Goal: Task Accomplishment & Management: Manage account settings

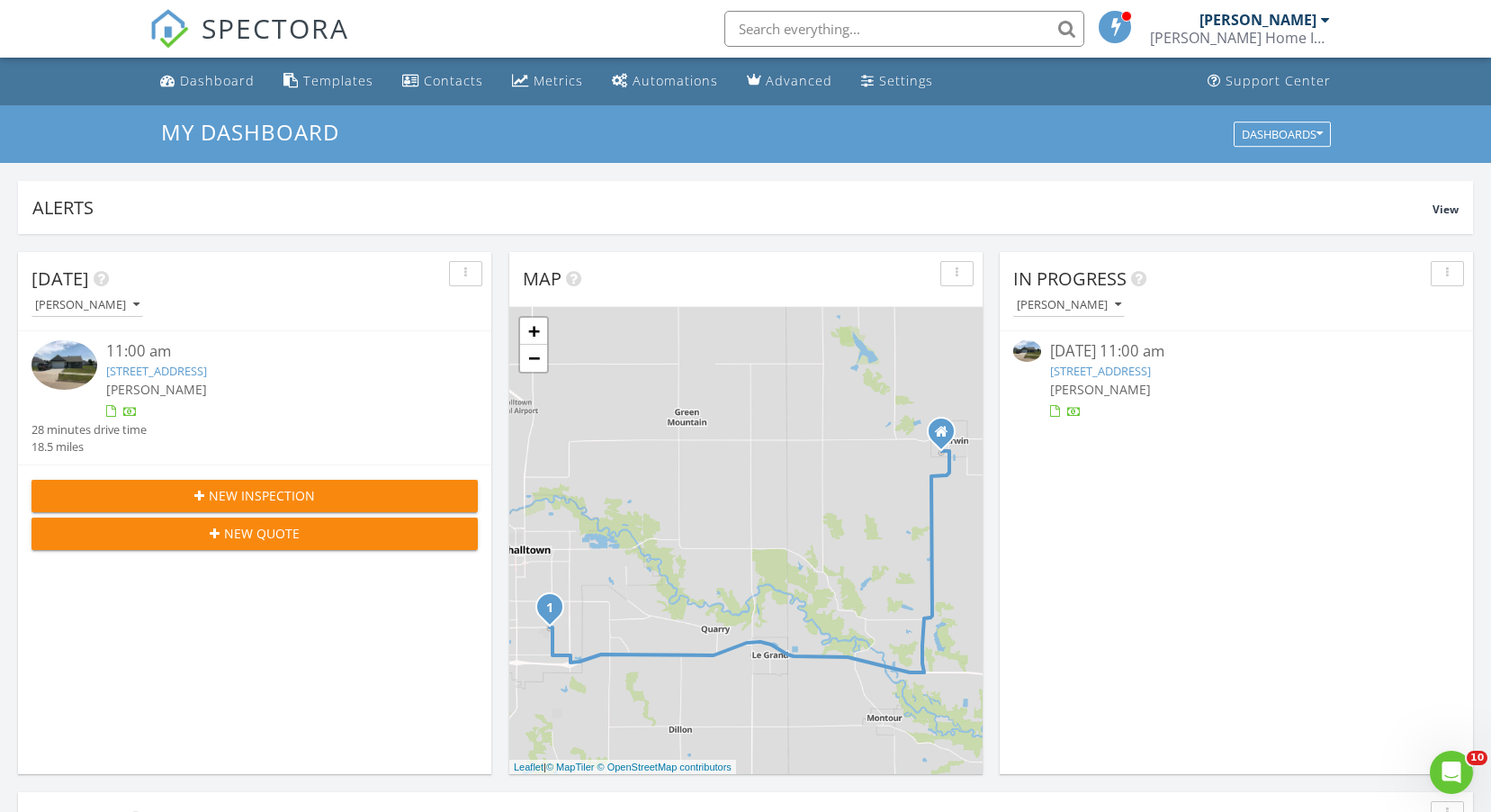
click at [1131, 370] on link "1107 E Southridge Rd, Marshalltown, IA 50158" at bounding box center [1101, 370] width 101 height 16
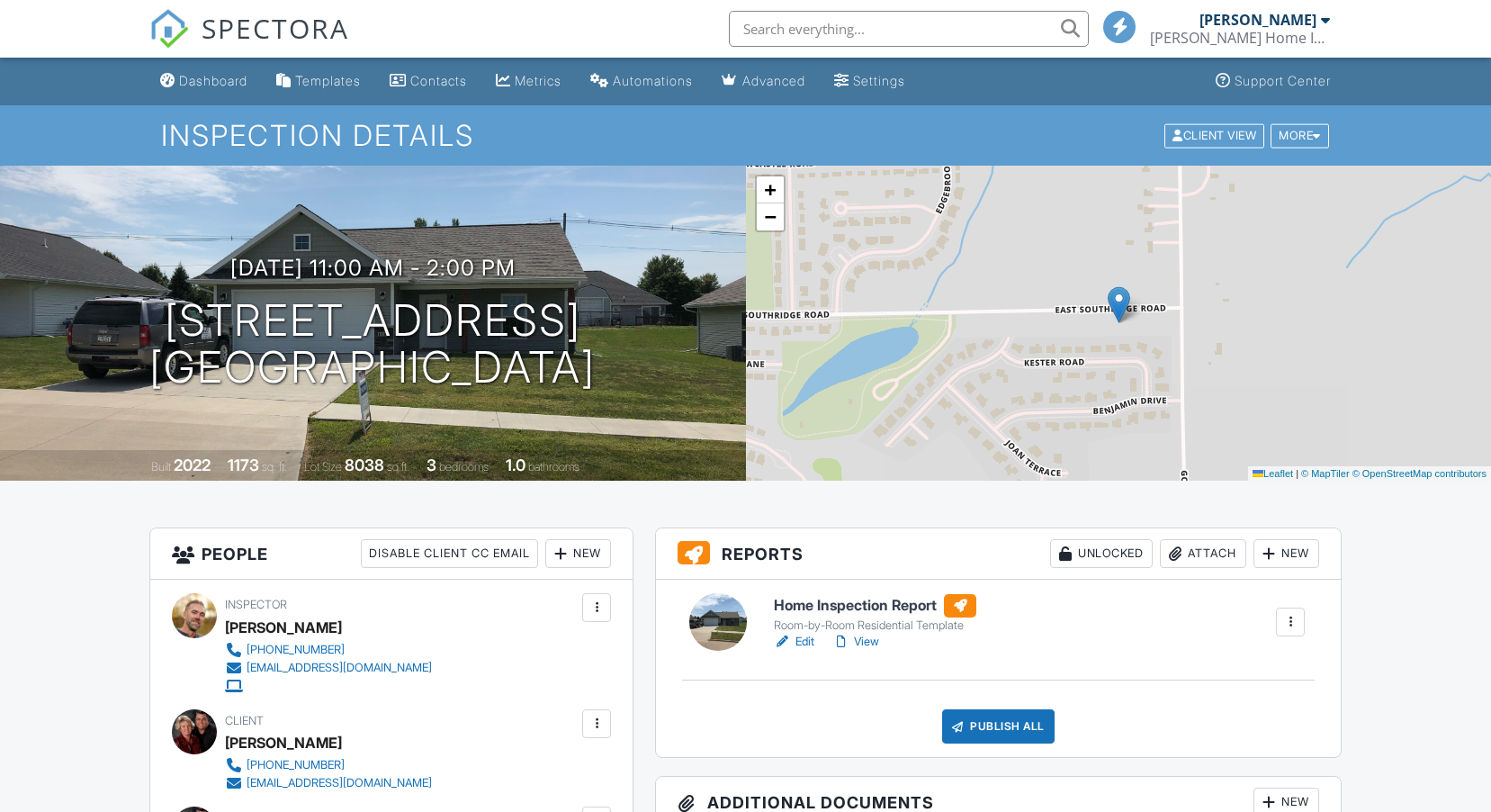
click at [862, 642] on link "View" at bounding box center [856, 641] width 47 height 18
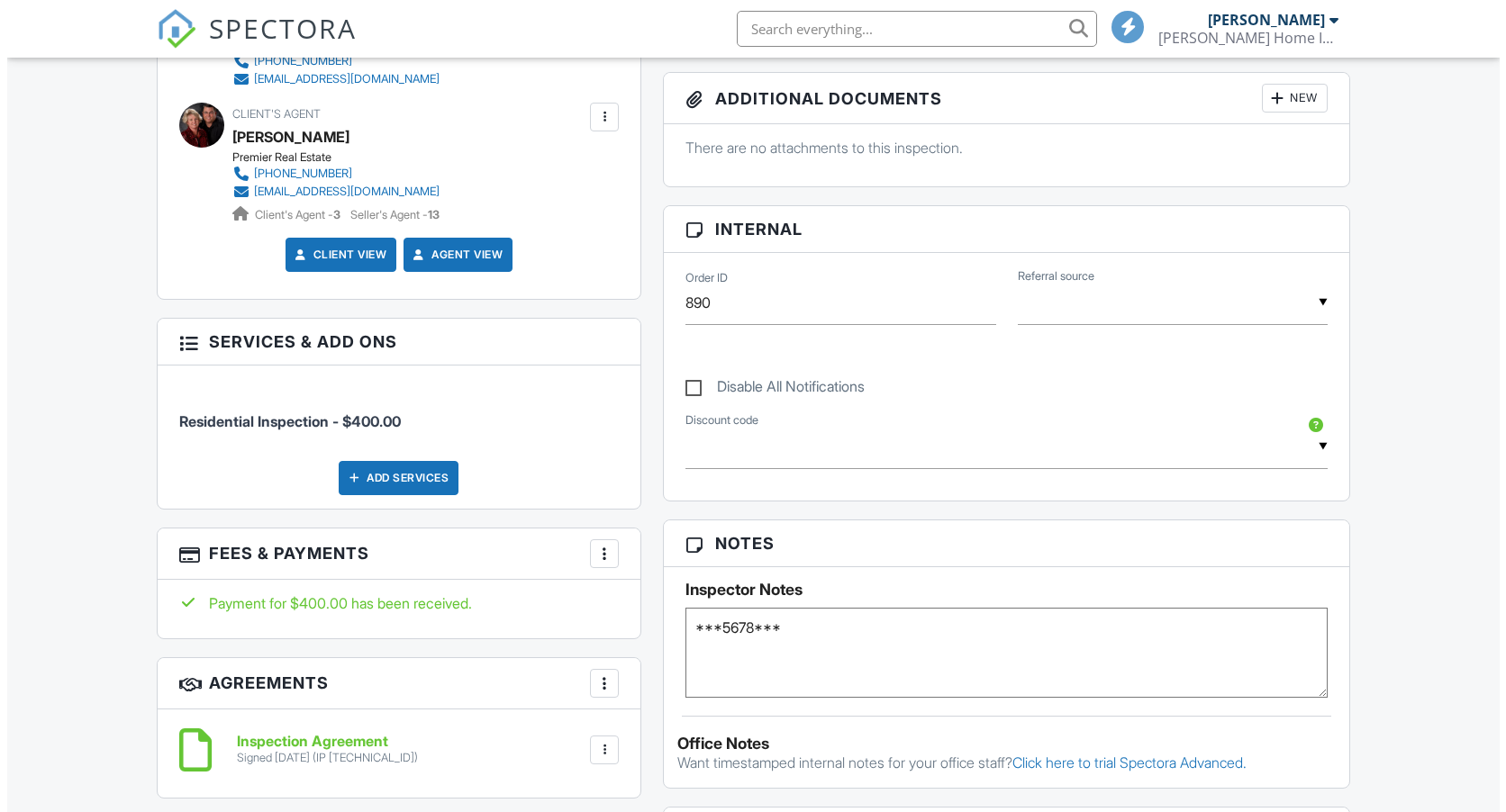
scroll to position [90, 0]
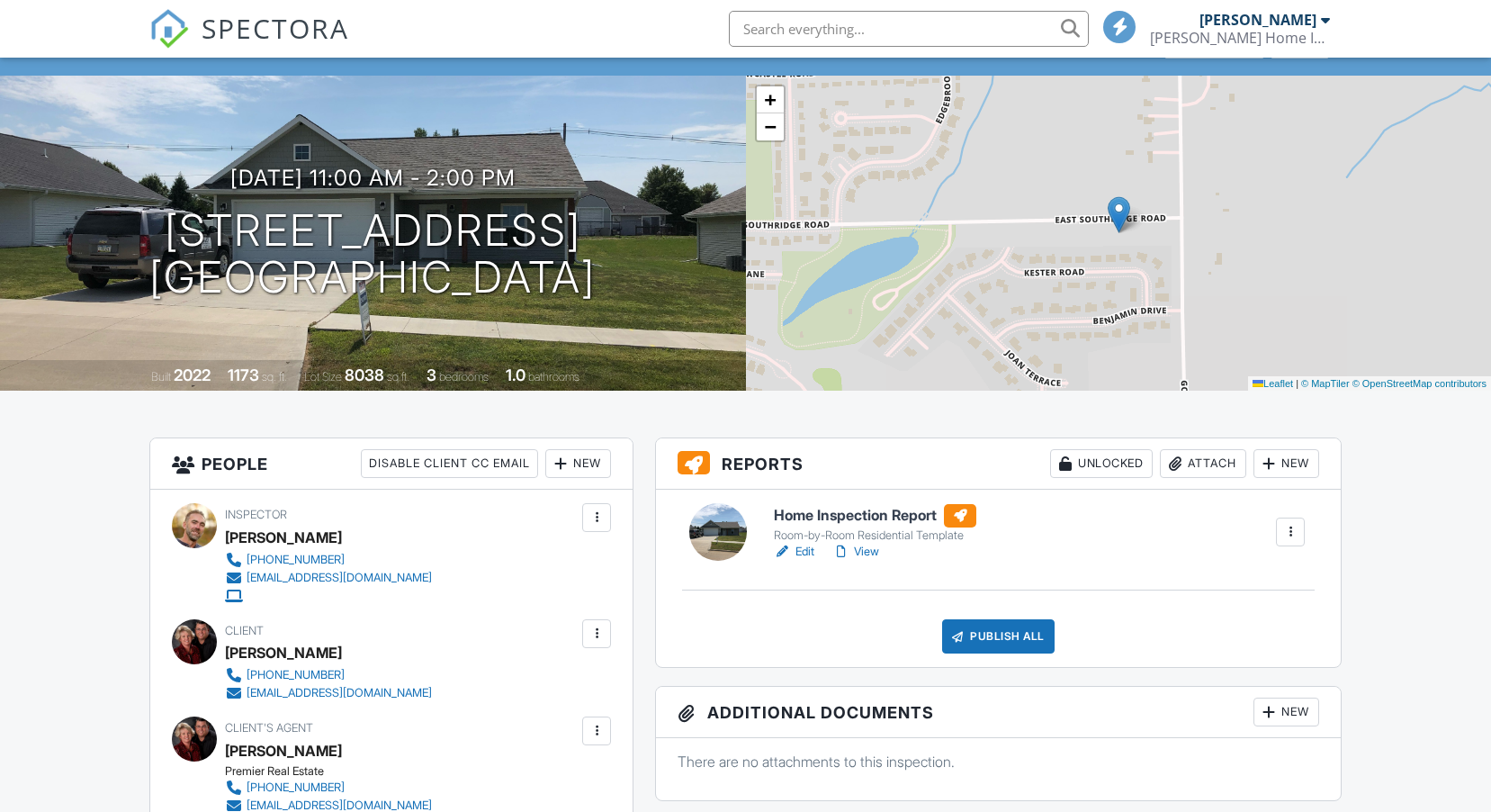
click at [858, 558] on link "View" at bounding box center [856, 551] width 47 height 18
click at [1002, 647] on div "Publish All" at bounding box center [998, 636] width 112 height 34
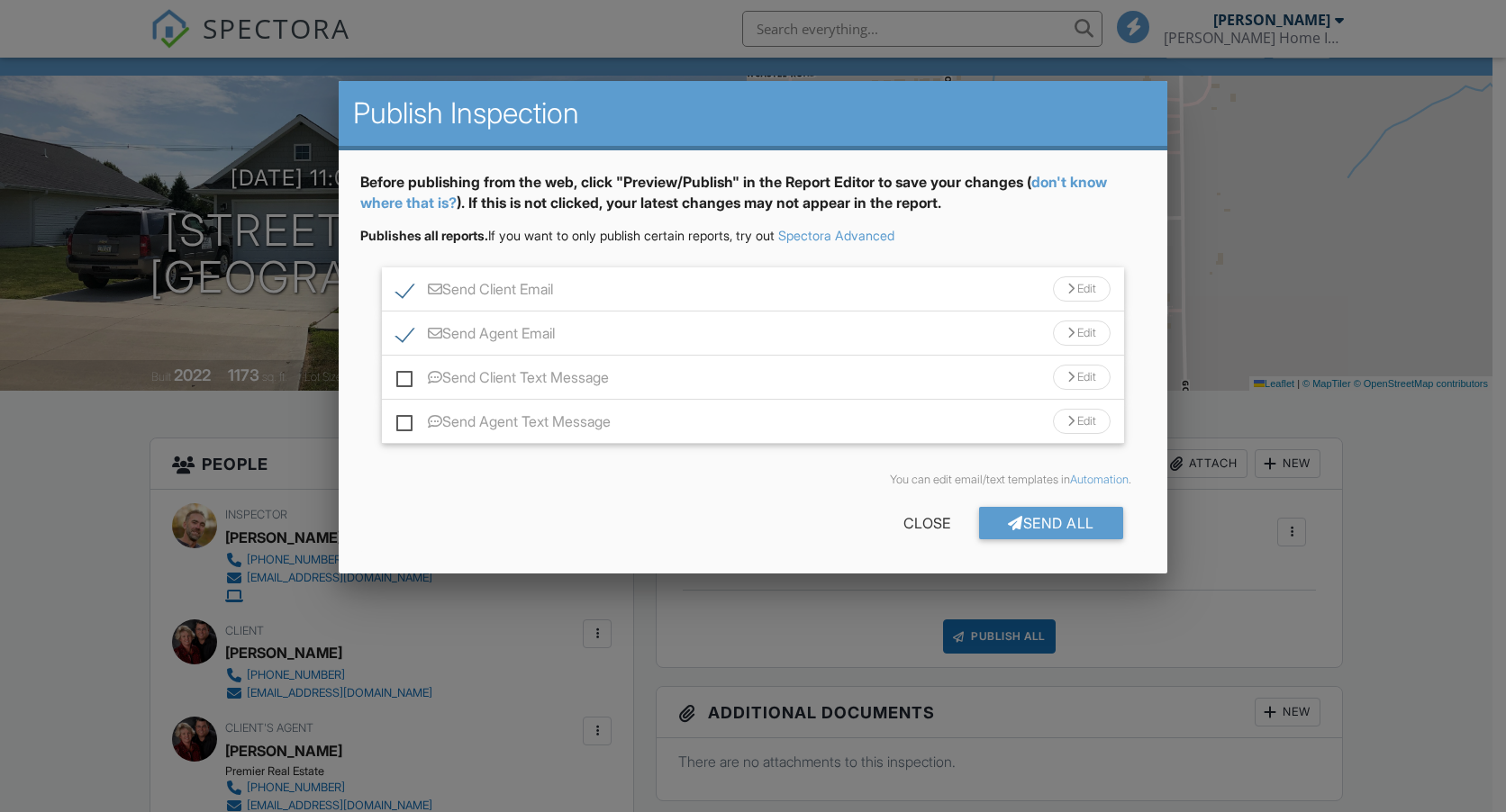
click at [1048, 543] on div "Send All Close" at bounding box center [753, 526] width 785 height 50
click at [1051, 527] on div "Send All" at bounding box center [1051, 523] width 144 height 32
